Goal: Find specific page/section: Find specific page/section

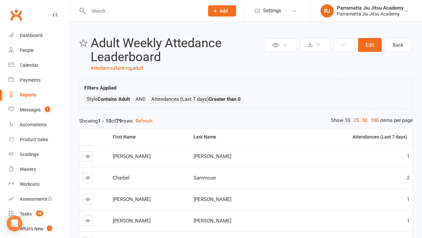
click at [373, 120] on link "100" at bounding box center [374, 120] width 11 height 7
